Goal: Transaction & Acquisition: Download file/media

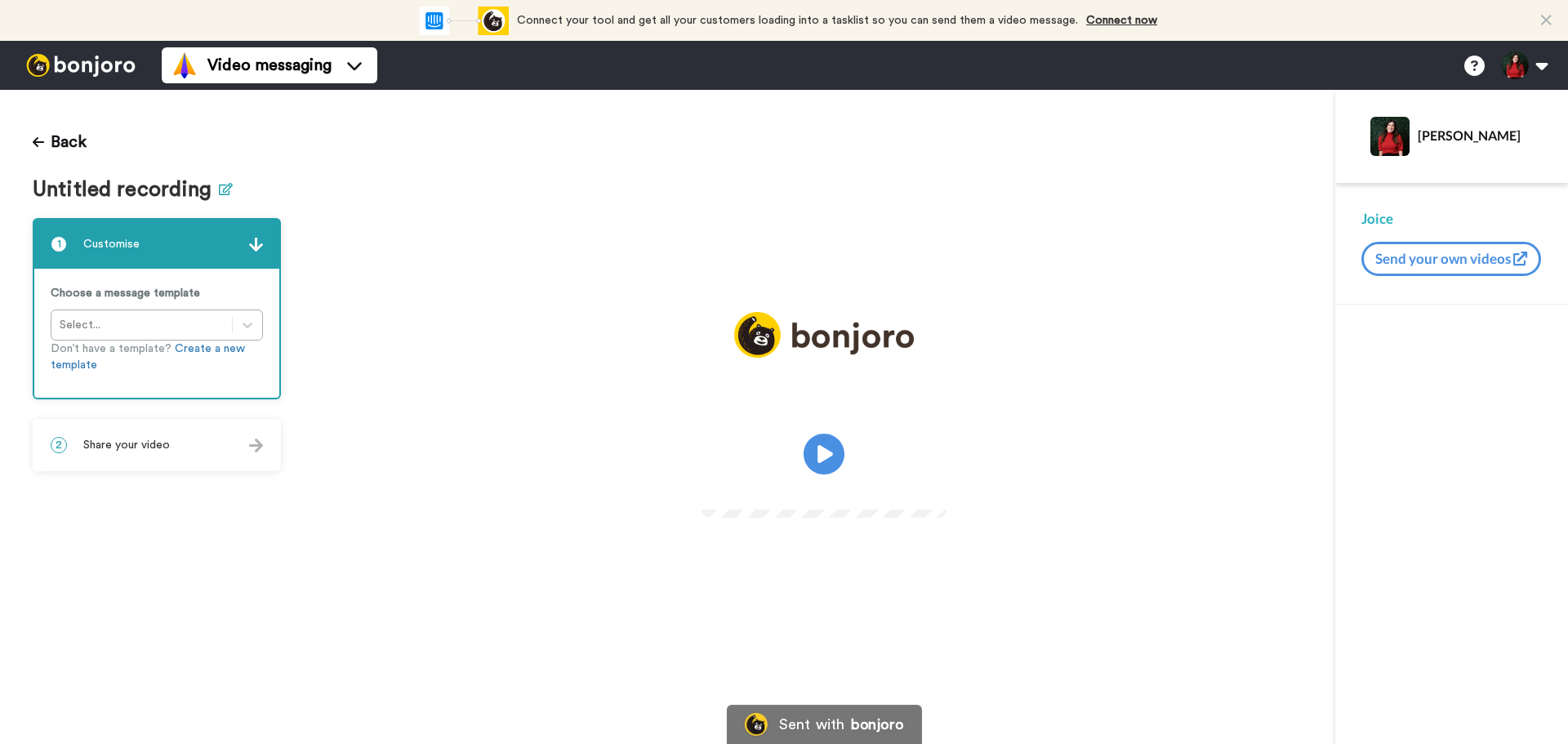
click at [221, 194] on icon at bounding box center [226, 188] width 13 height 12
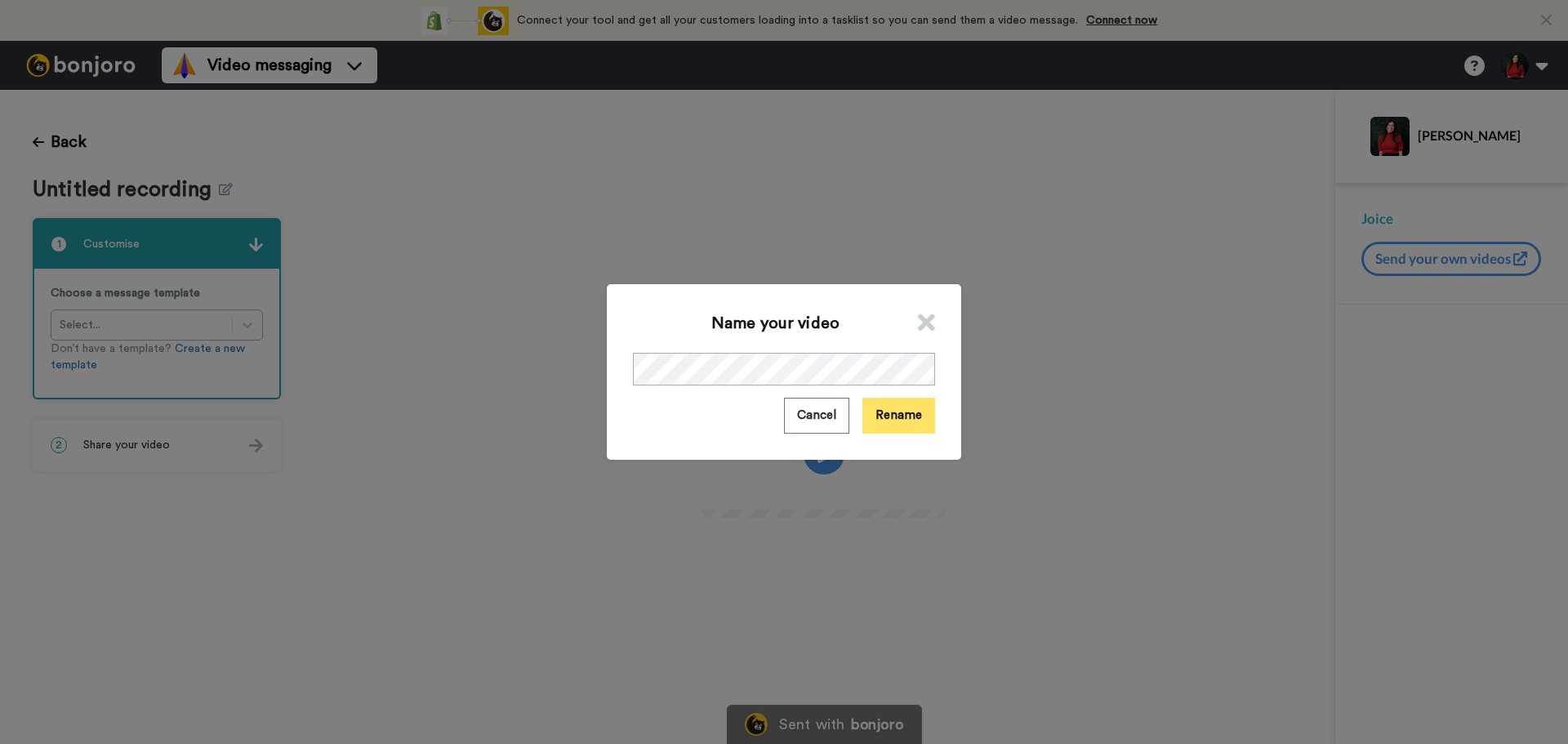
click at [907, 423] on button "Rename" at bounding box center [899, 415] width 73 height 36
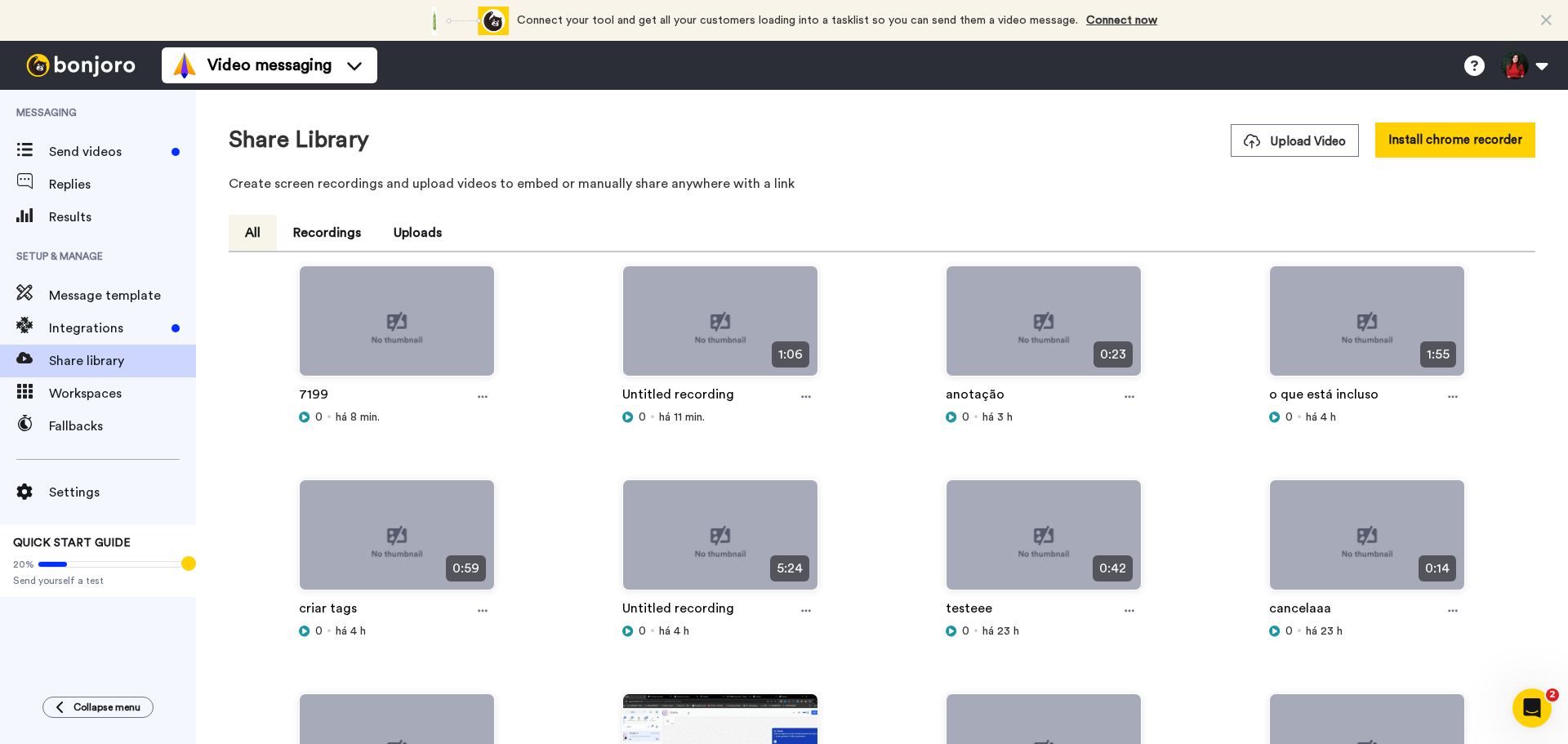
click at [291, 565] on div "0:59 criar tags 0 há 4 h" at bounding box center [397, 586] width 324 height 214
click at [480, 403] on icon at bounding box center [482, 397] width 10 height 12
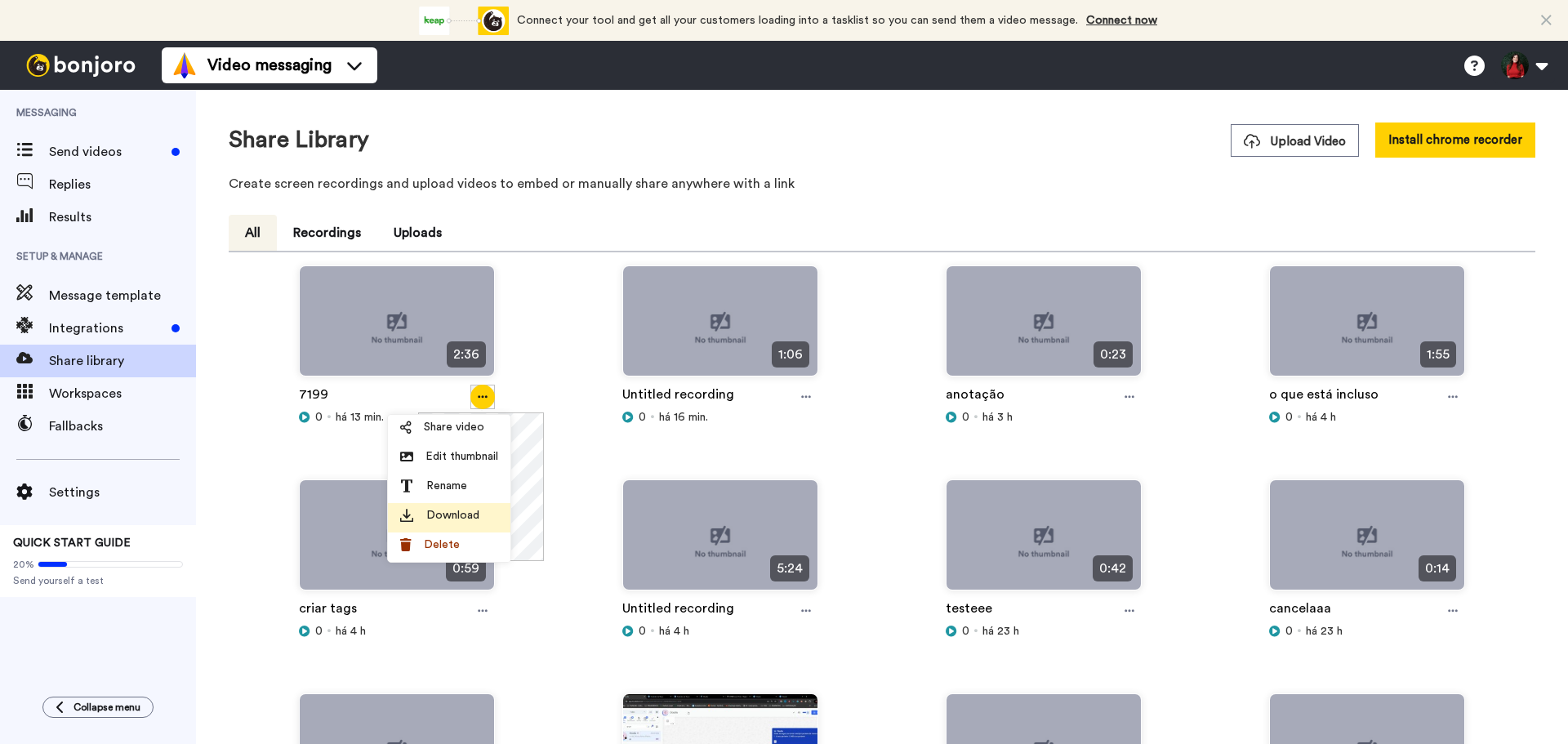
click at [447, 516] on span "Download" at bounding box center [453, 515] width 53 height 16
